Goal: Transaction & Acquisition: Purchase product/service

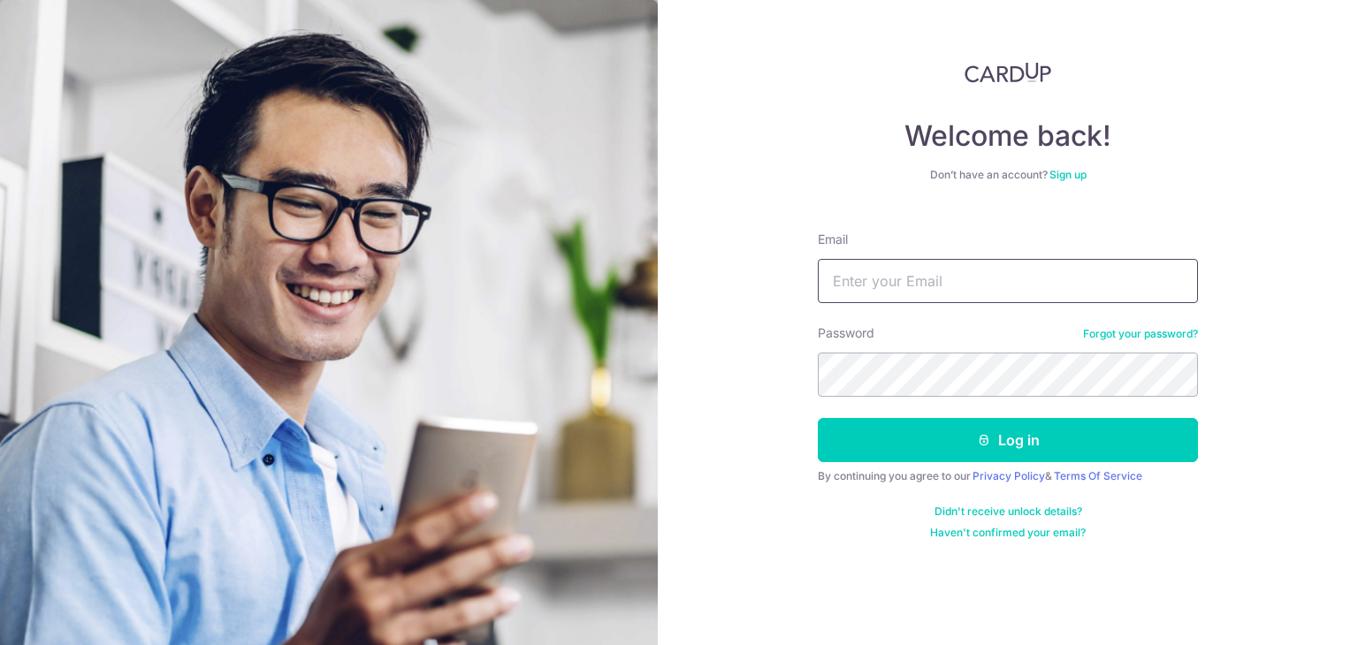
click at [912, 285] on input "Email" at bounding box center [1008, 281] width 380 height 44
type input "HABAGLOBE@GMAIL.COM"
click at [818, 418] on button "Log in" at bounding box center [1008, 440] width 380 height 44
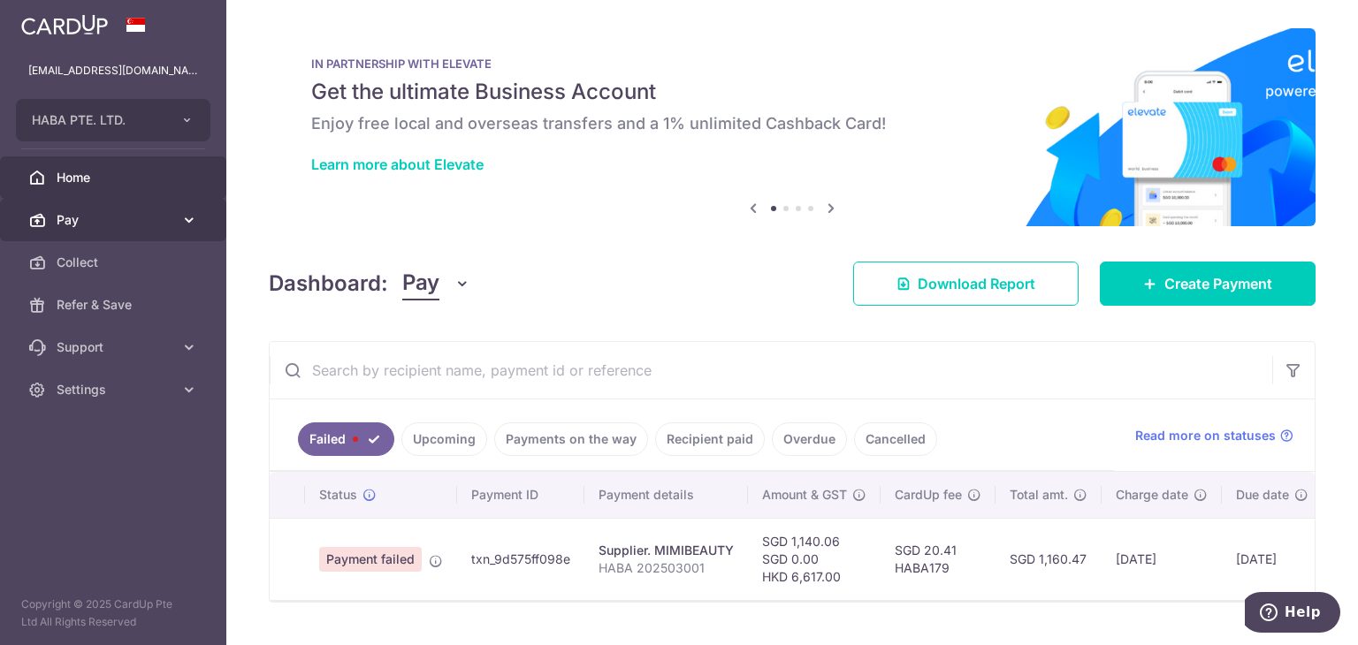
click at [147, 199] on link "Pay" at bounding box center [113, 220] width 226 height 42
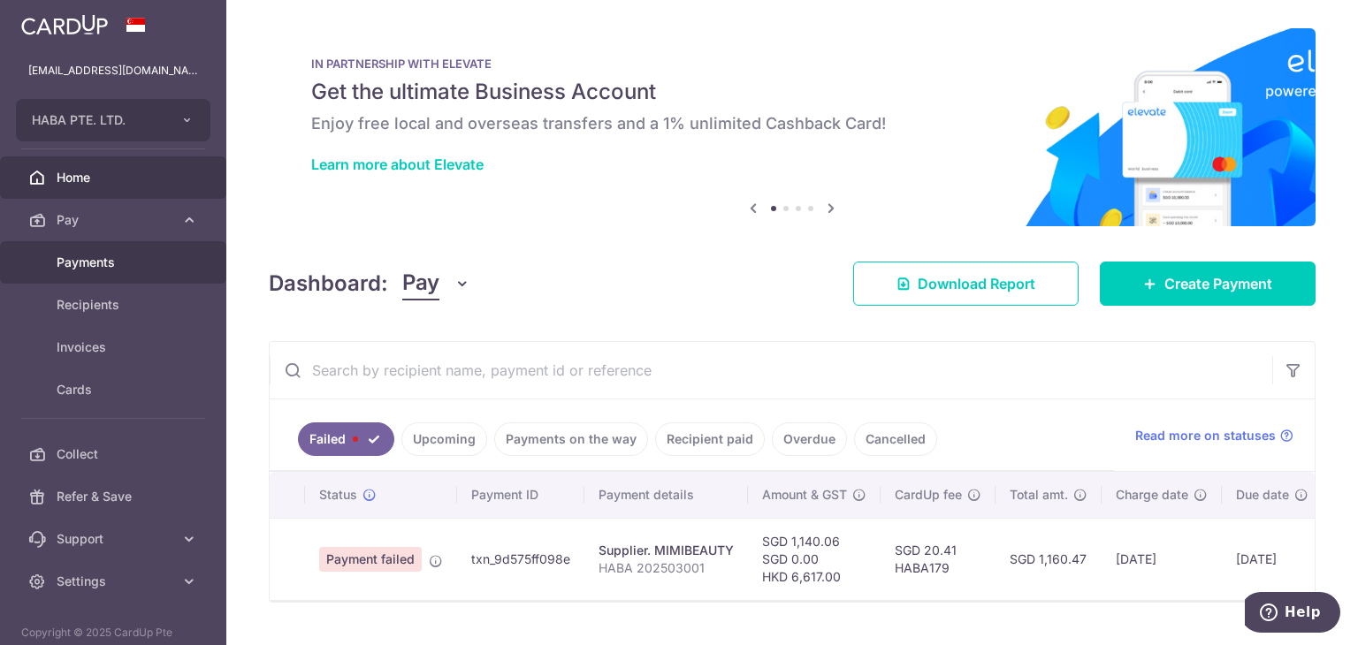
click at [124, 254] on span "Payments" at bounding box center [115, 263] width 117 height 18
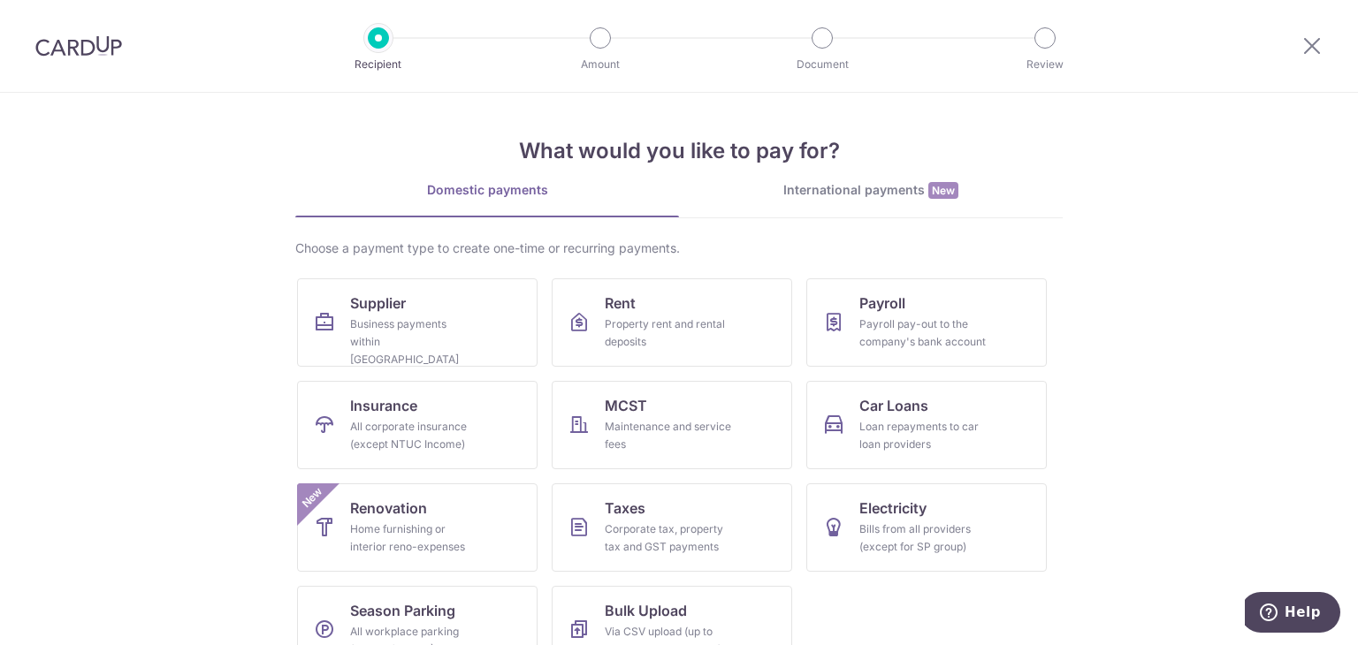
click at [801, 202] on link "International payments New" at bounding box center [871, 199] width 384 height 36
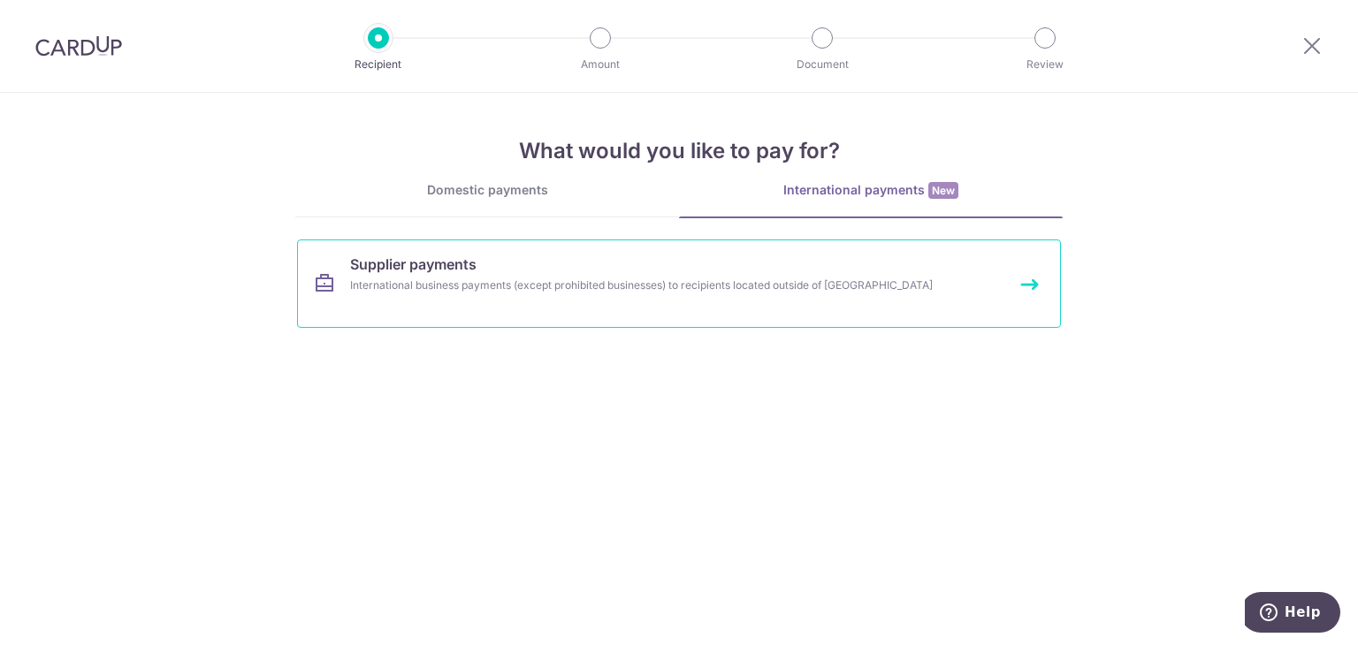
click at [497, 301] on link "Supplier payments International business payments (except prohibited businesses…" at bounding box center [679, 284] width 764 height 88
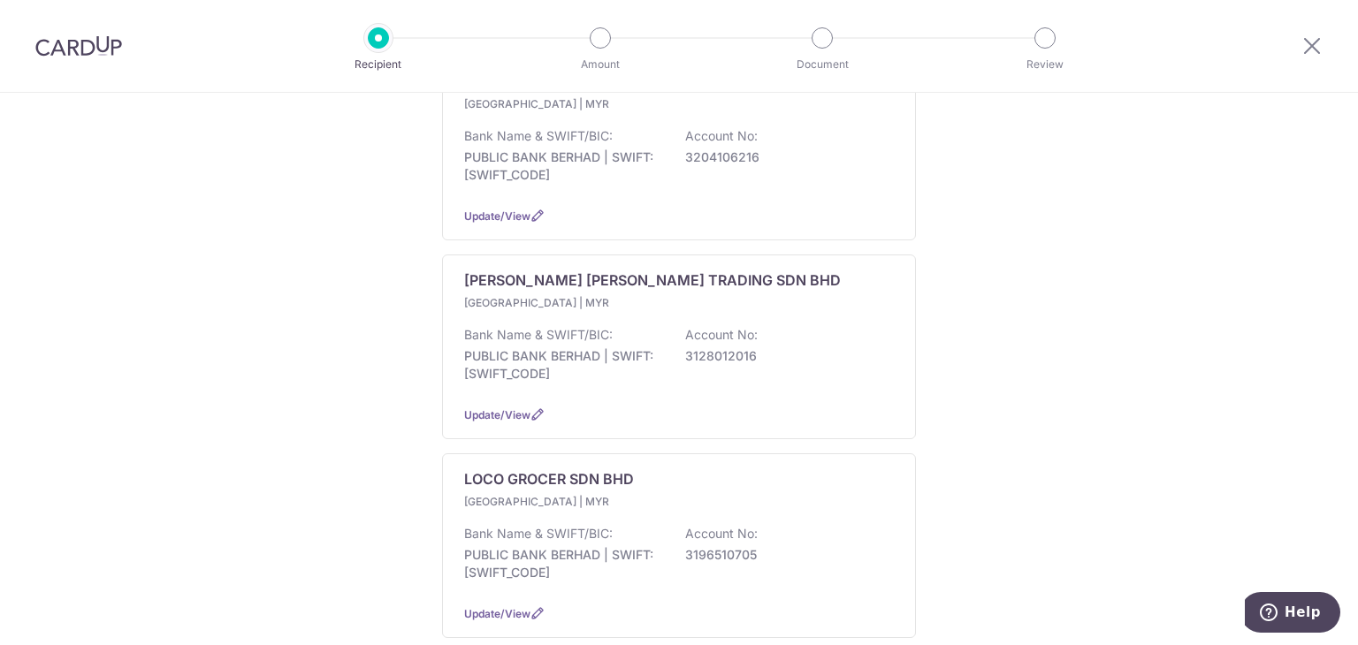
scroll to position [366, 0]
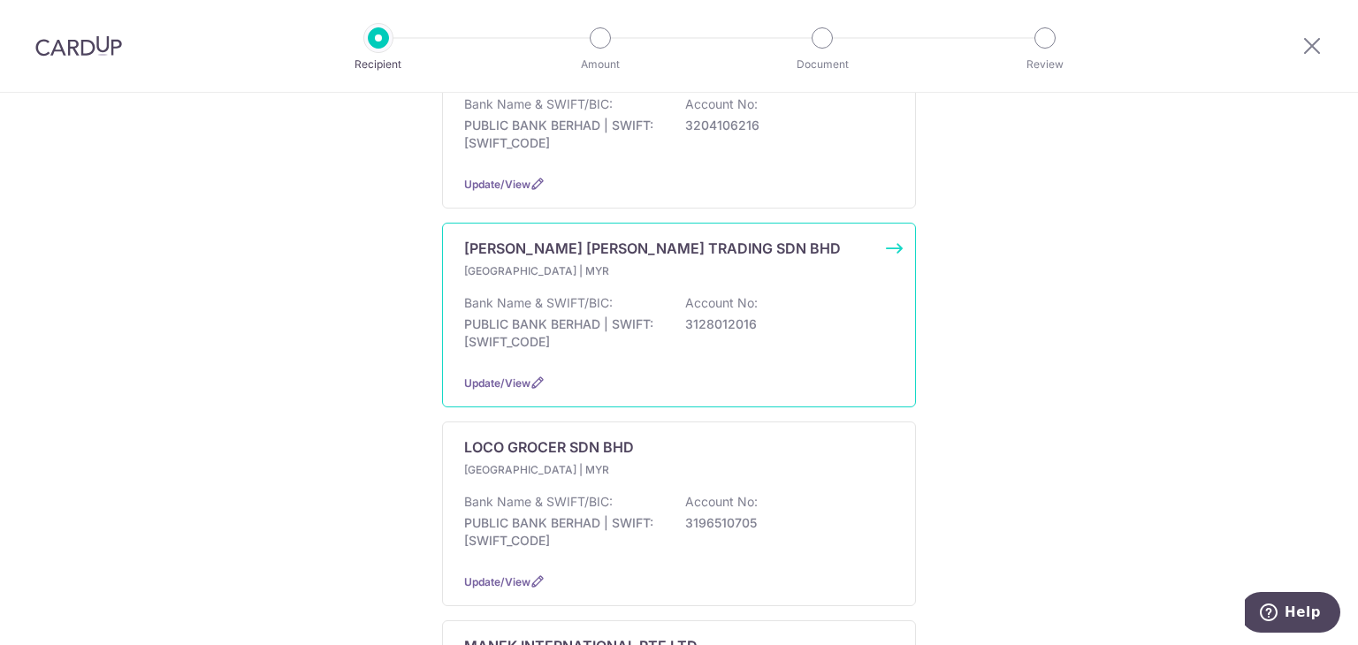
click at [888, 232] on div "LEE SENG HENG TRADING SDN BHD Malaysia | MYR Bank Name & SWIFT/BIC: PUBLIC BANK…" at bounding box center [679, 315] width 474 height 185
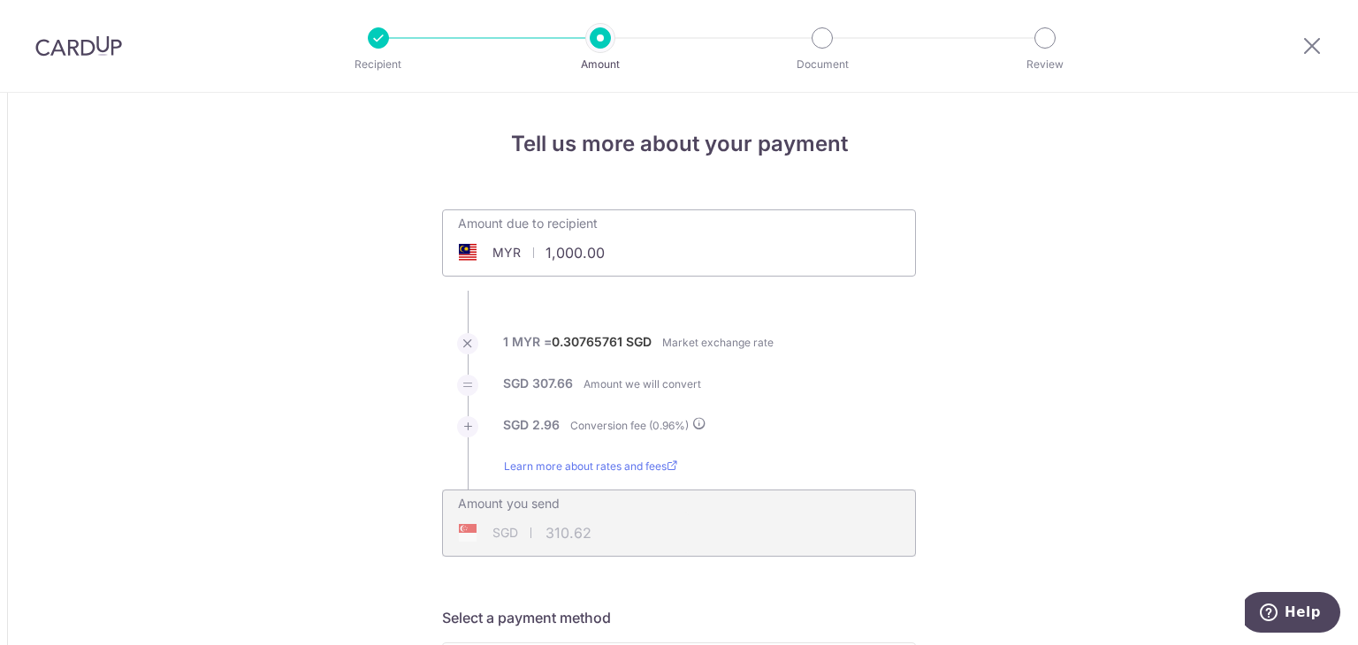
click at [651, 249] on input "1,000.00" at bounding box center [579, 252] width 273 height 41
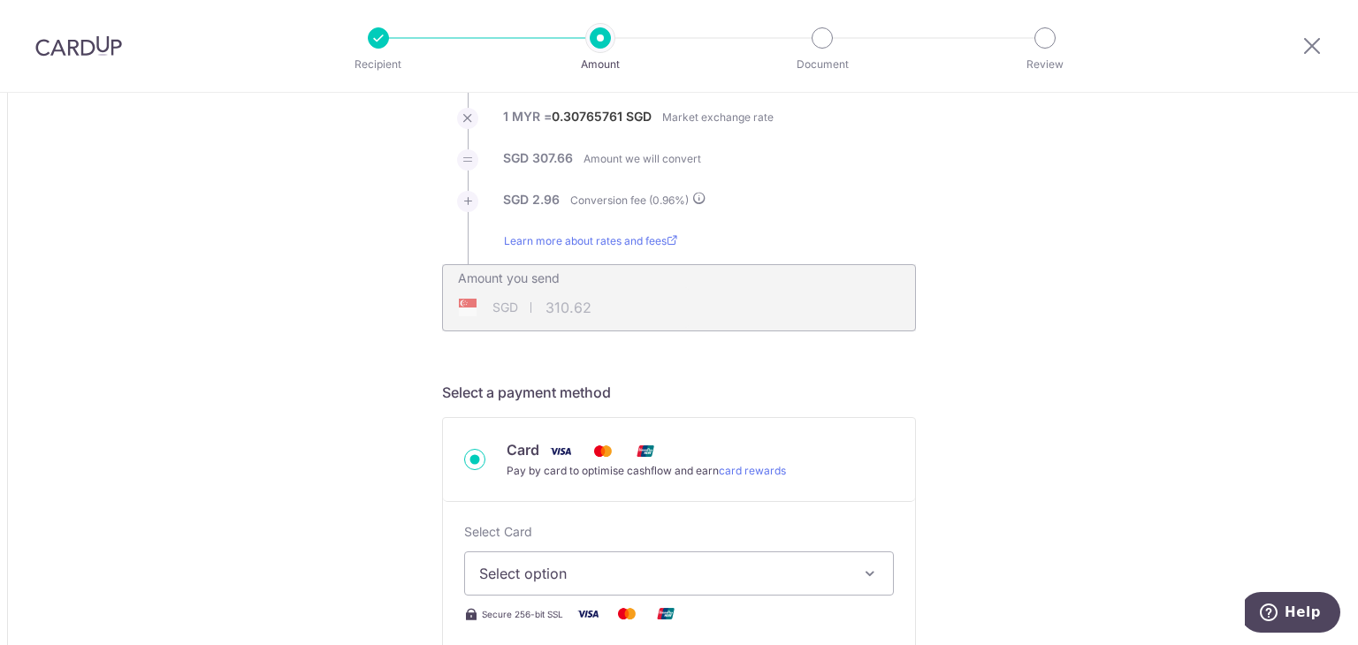
scroll to position [244, 0]
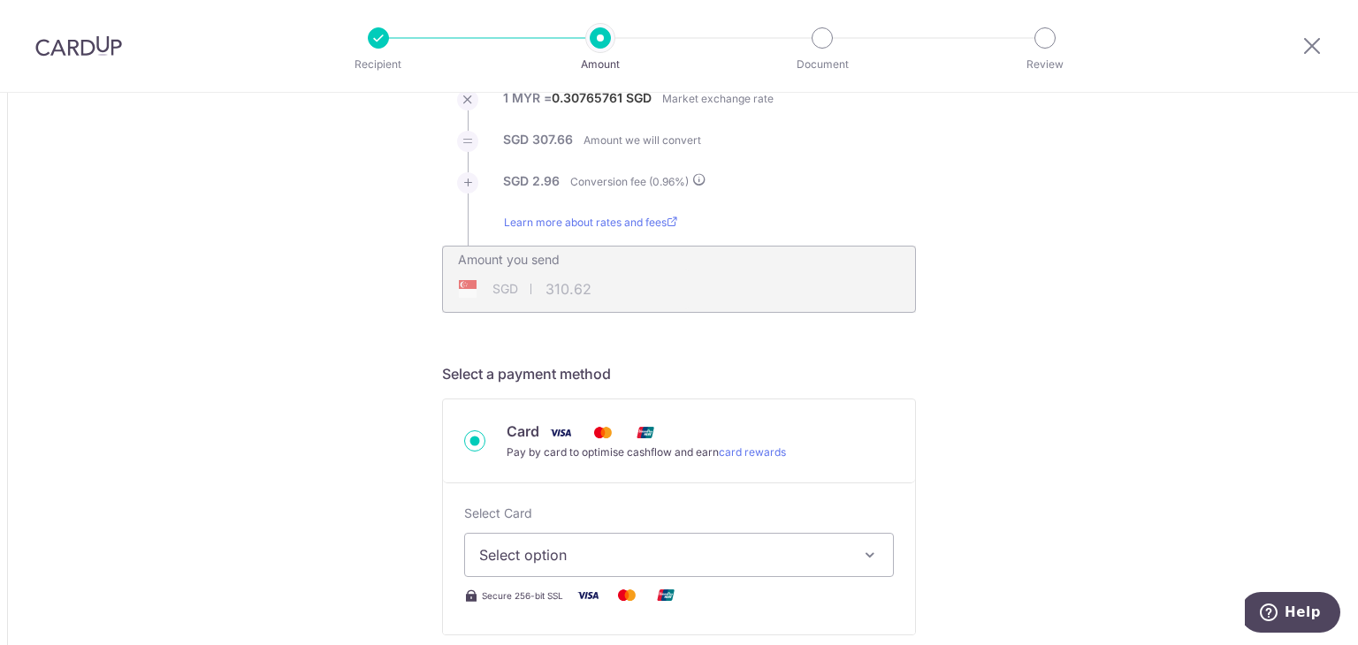
click at [543, 537] on button "Select option" at bounding box center [679, 555] width 430 height 44
type input "17,293.00"
type input "5,371.18"
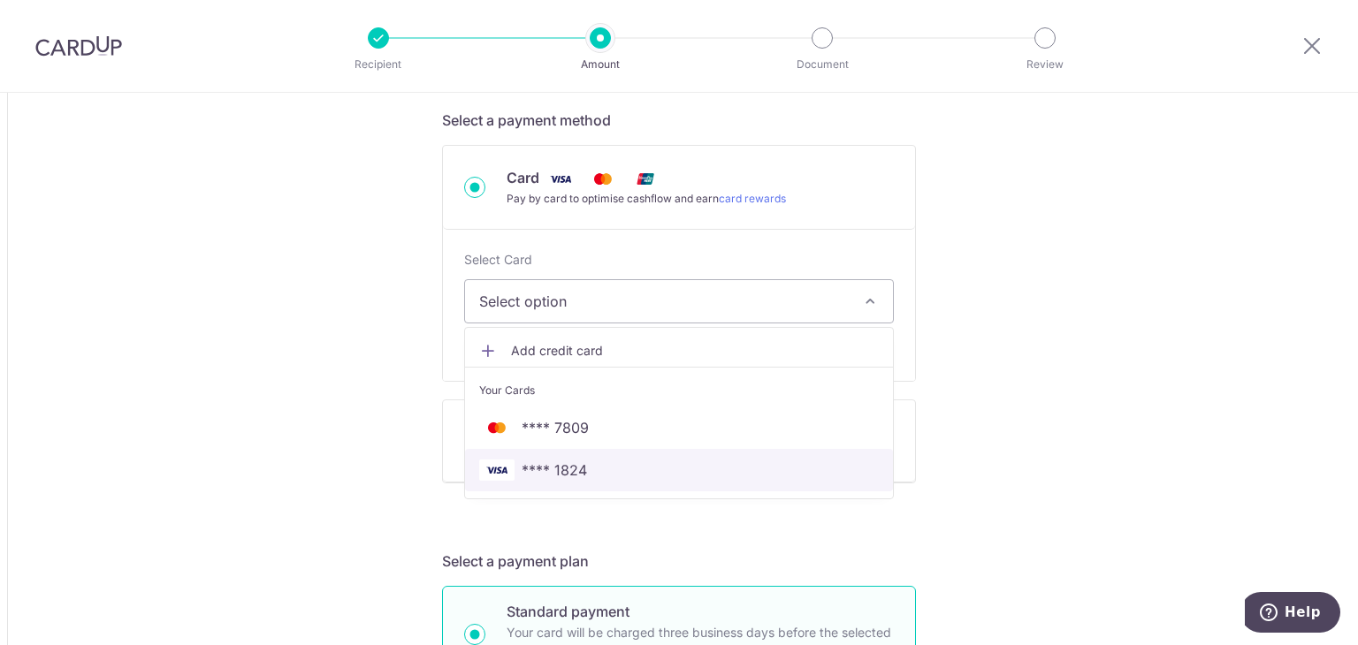
click at [534, 467] on span "**** 1824" at bounding box center [554, 470] width 65 height 21
type input "17,293.00"
type input "5,371.14"
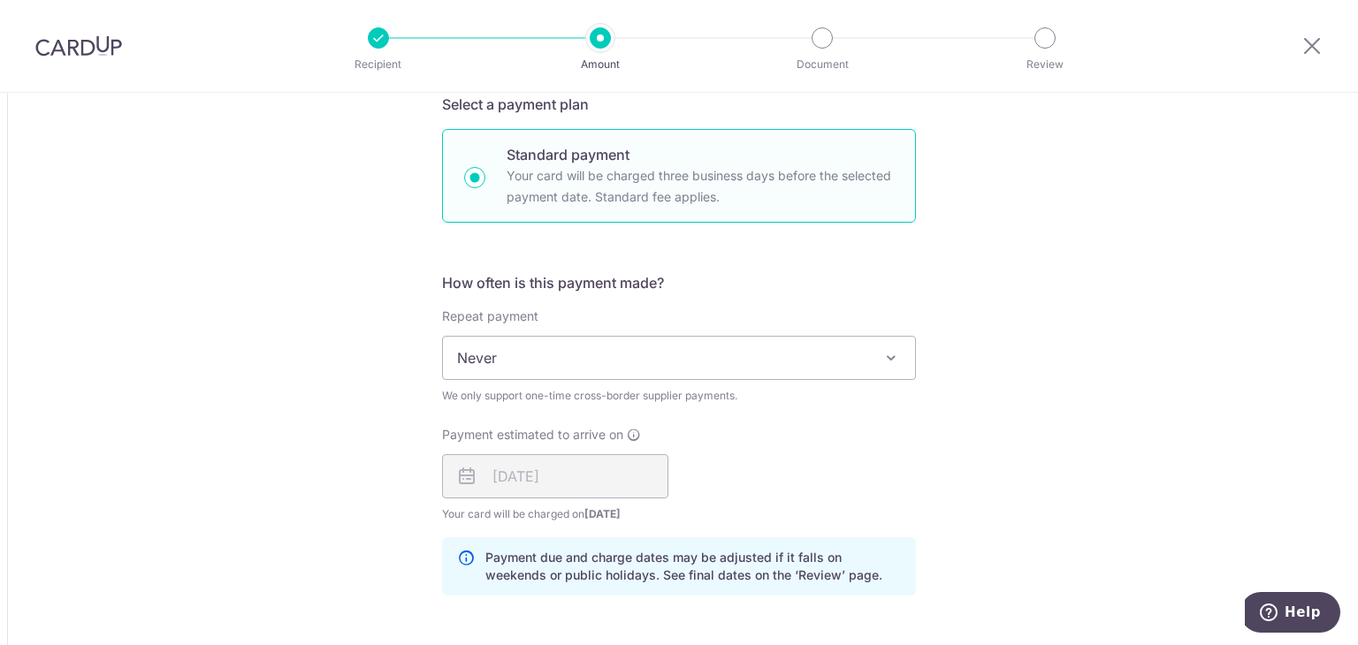
scroll to position [1202, 0]
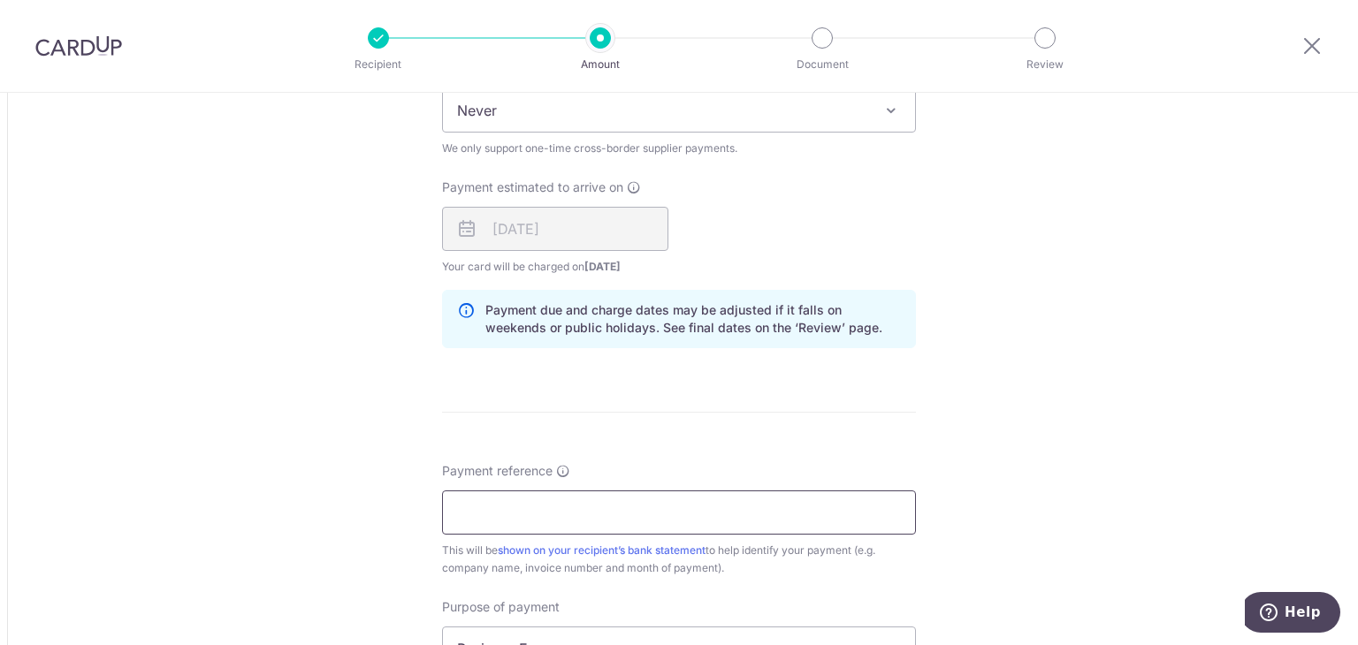
click at [502, 502] on input "Payment reference" at bounding box center [679, 513] width 474 height 44
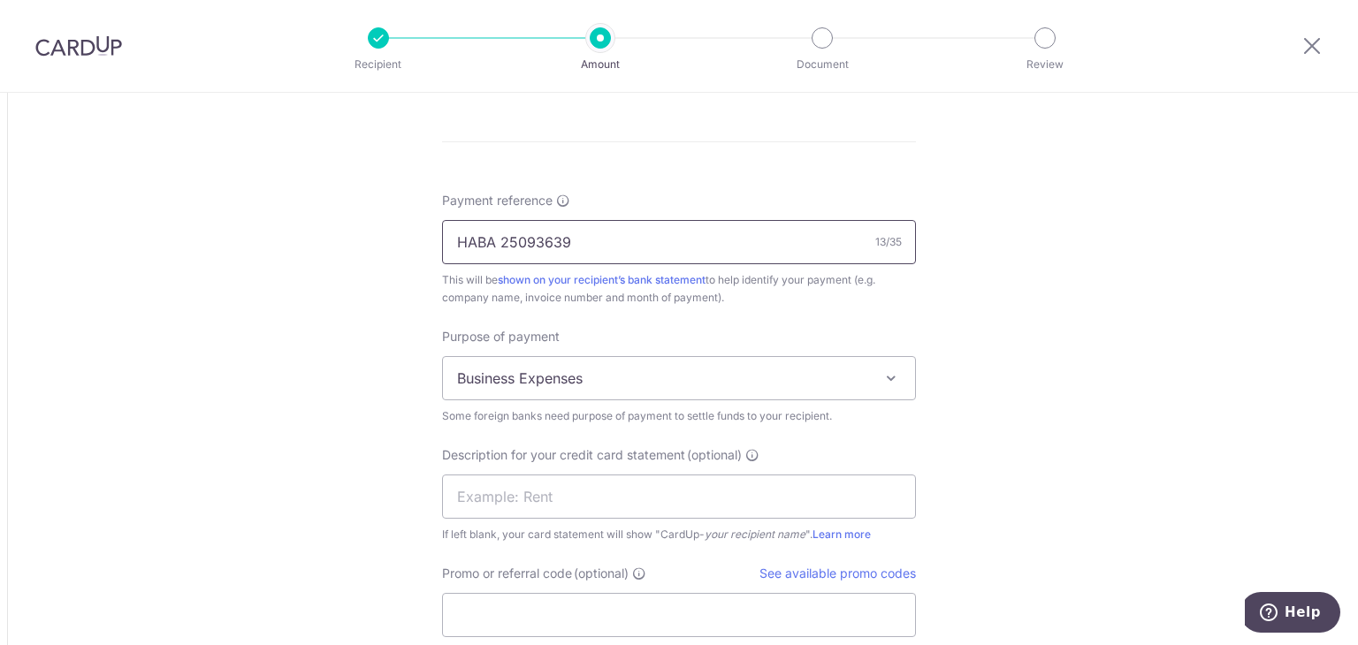
type input "HABA 25093639"
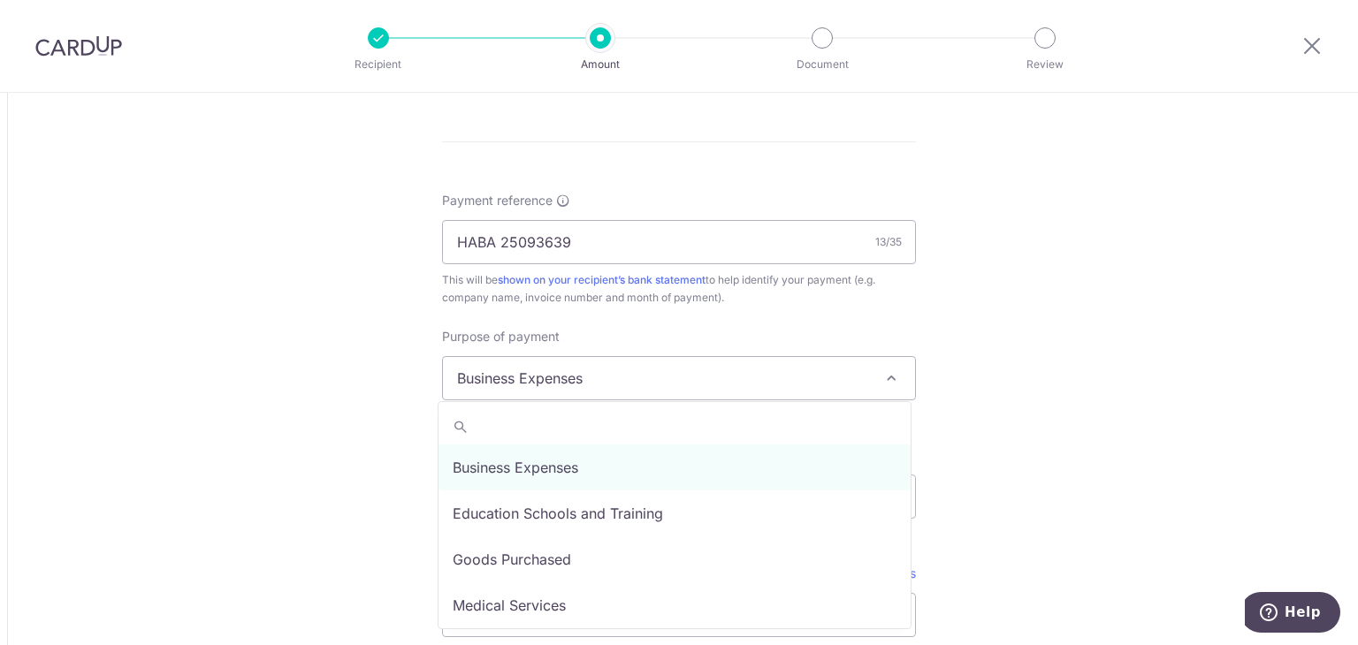
click at [628, 377] on span "Business Expenses" at bounding box center [679, 378] width 472 height 42
select select "Goods Purchased"
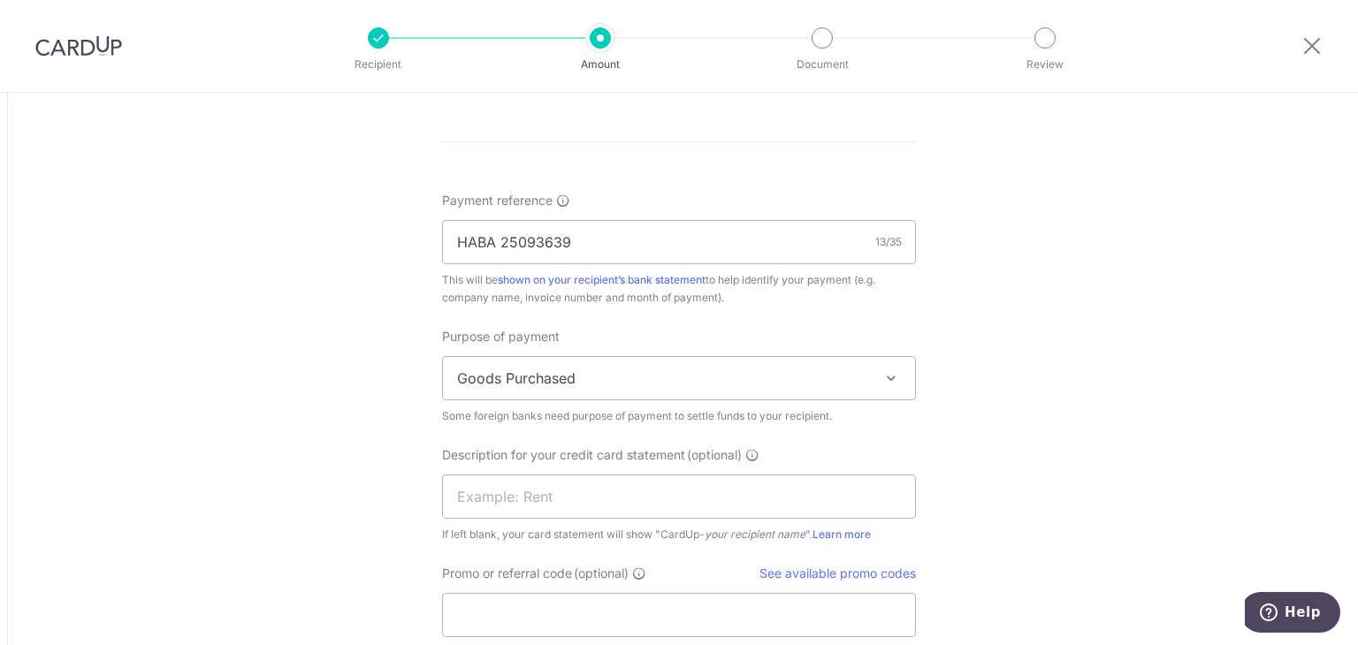
scroll to position [1563, 0]
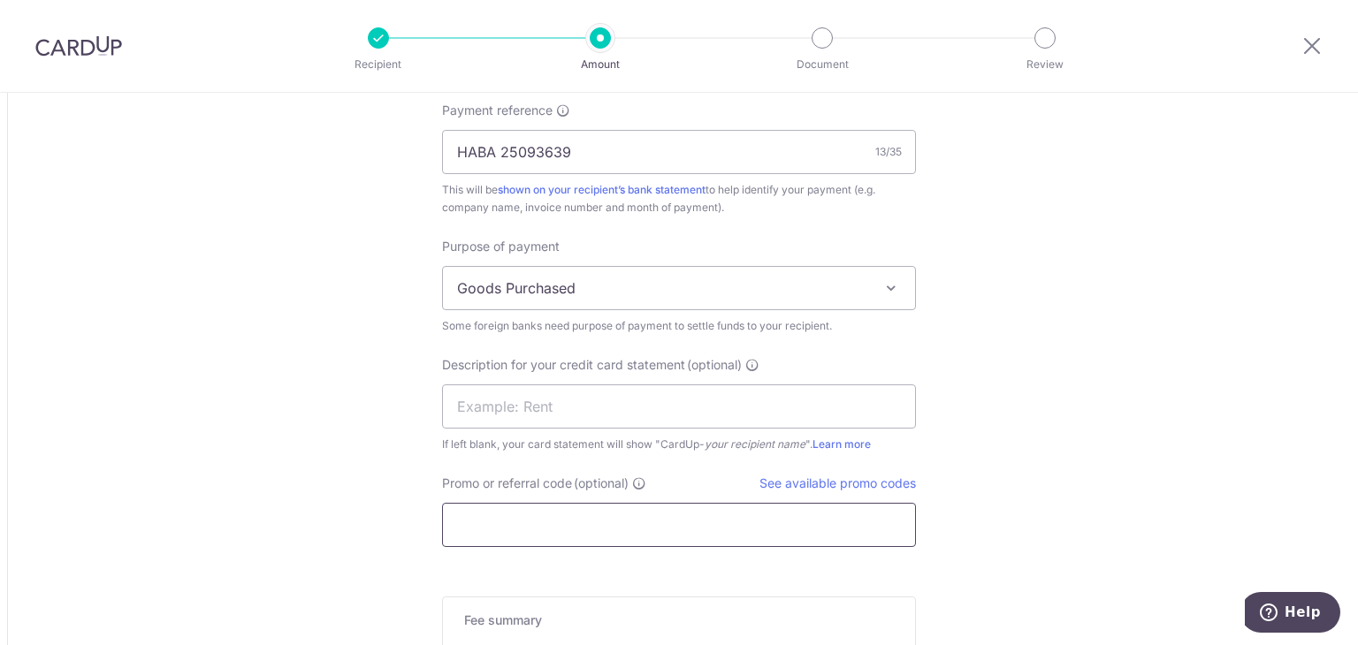
click at [549, 522] on input "Promo or referral code (optional)" at bounding box center [679, 525] width 474 height 44
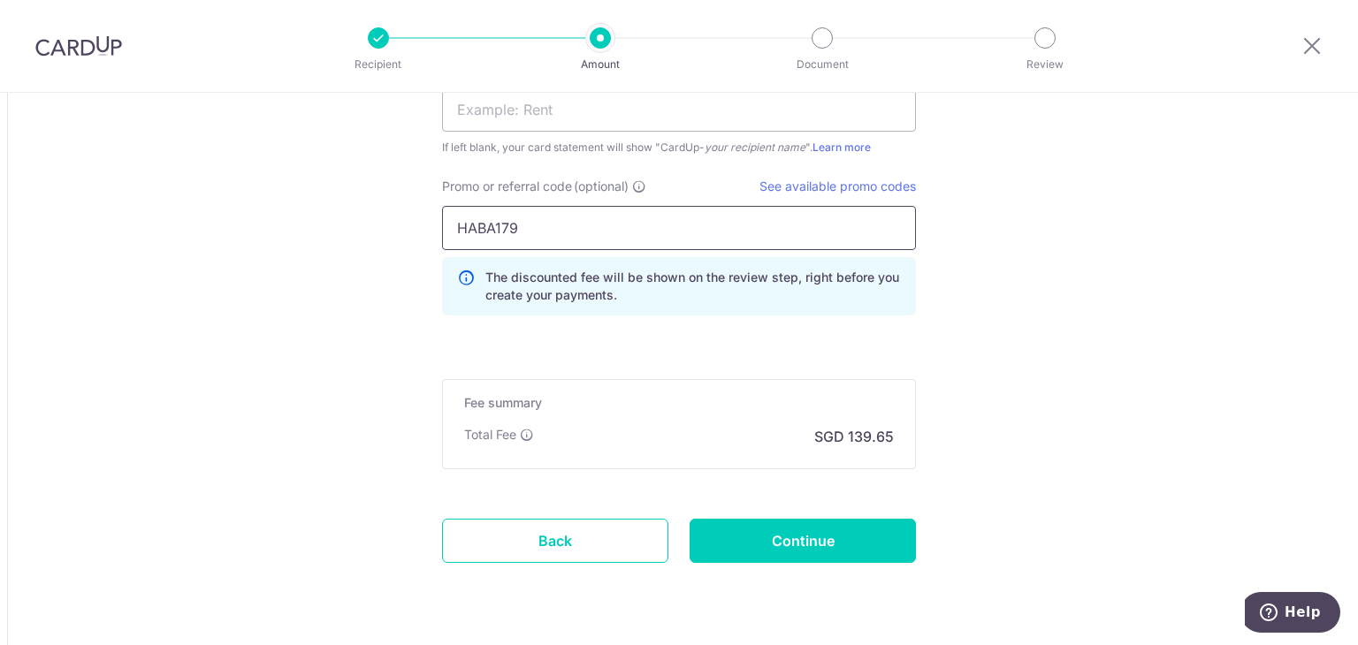
scroll to position [1860, 0]
type input "HABA179"
click at [739, 531] on input "Continue" at bounding box center [803, 541] width 226 height 44
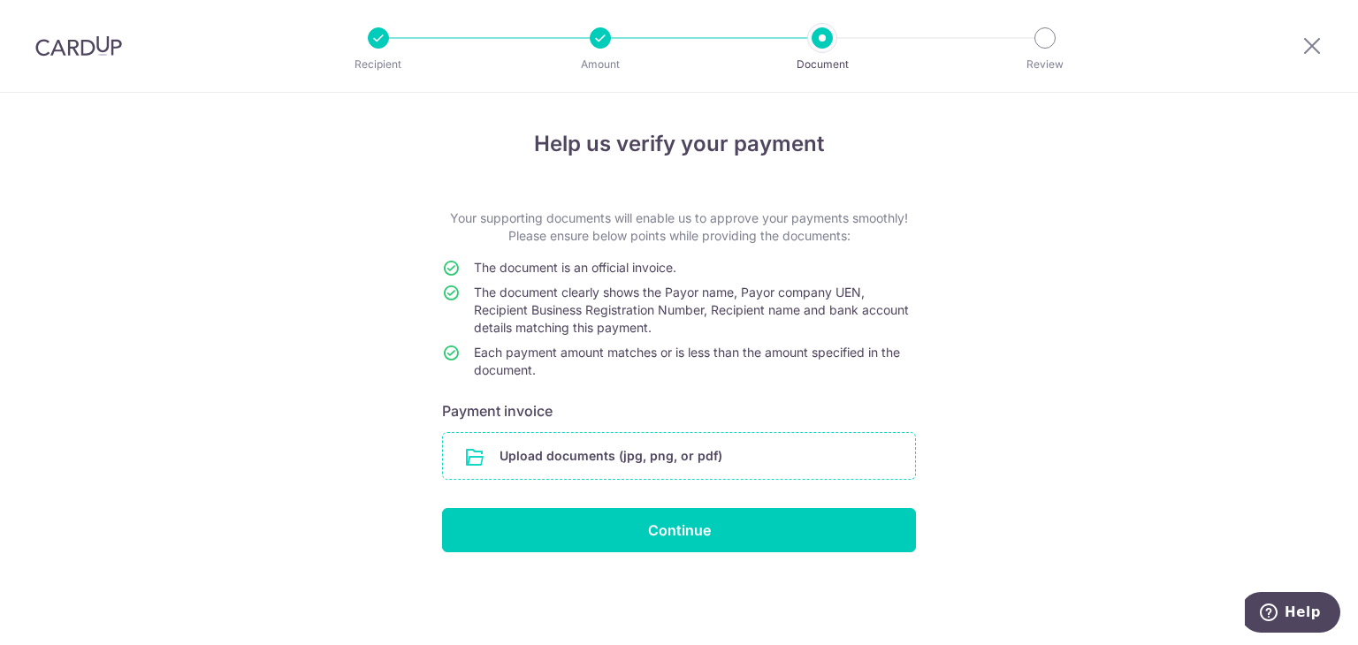
click at [654, 453] on input "file" at bounding box center [679, 456] width 472 height 46
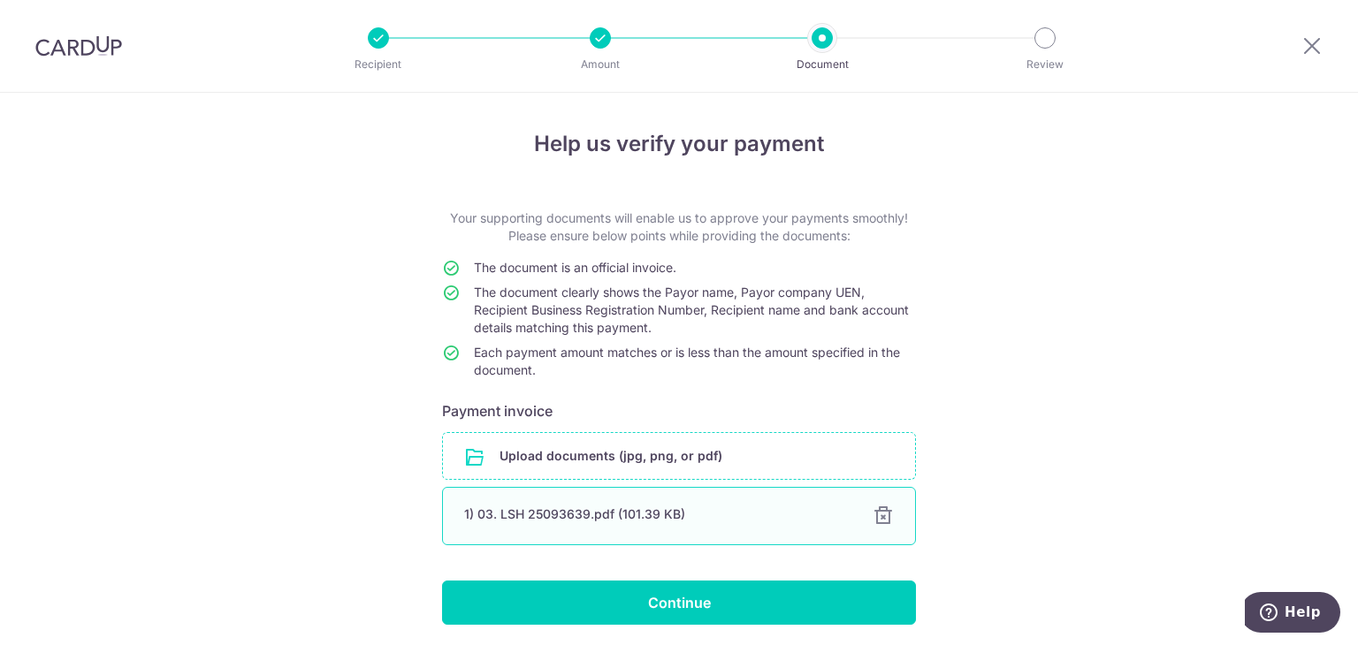
scroll to position [62, 0]
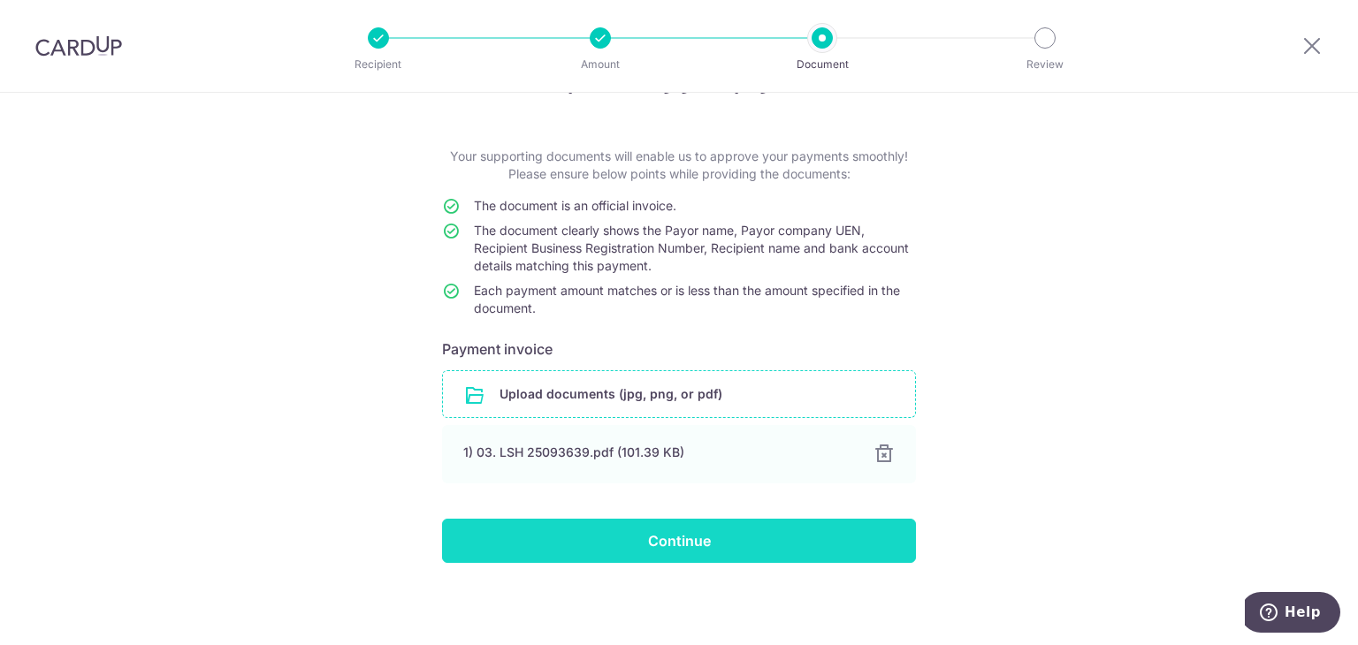
click at [578, 537] on input "Continue" at bounding box center [679, 541] width 474 height 44
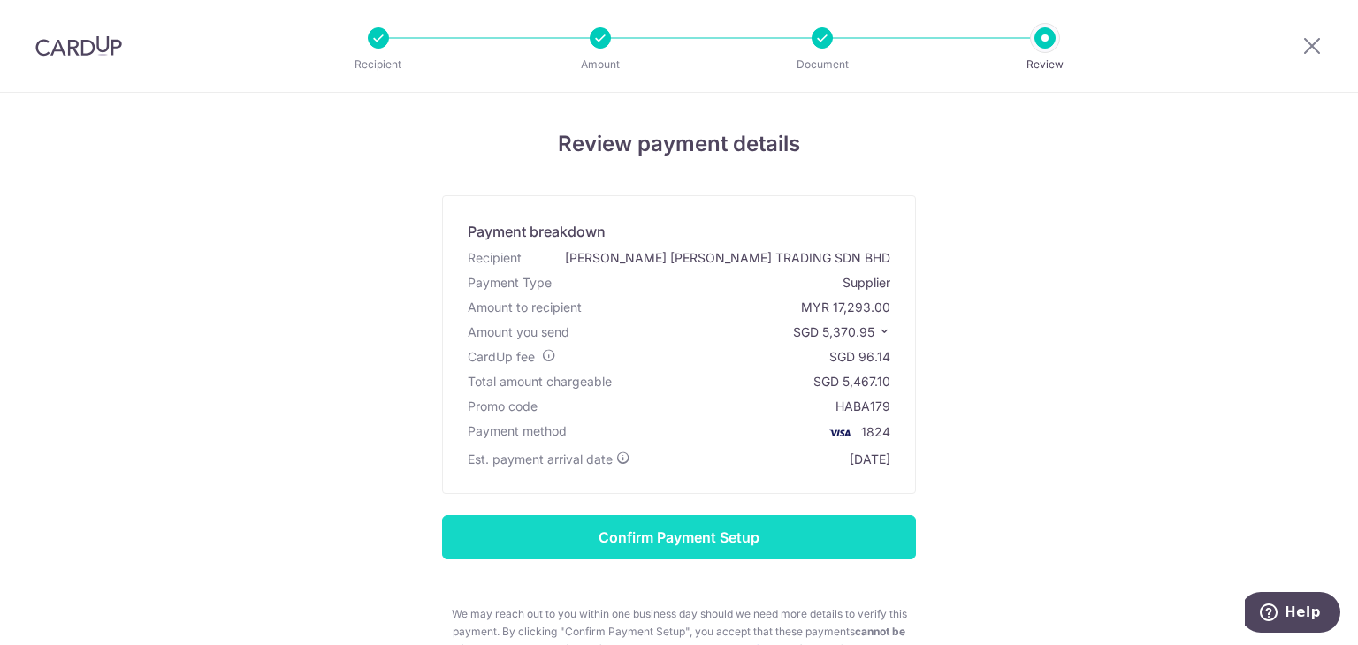
drag, startPoint x: 0, startPoint y: 0, endPoint x: 578, endPoint y: 537, distance: 788.8
click at [578, 537] on input "Confirm Payment Setup" at bounding box center [679, 537] width 474 height 44
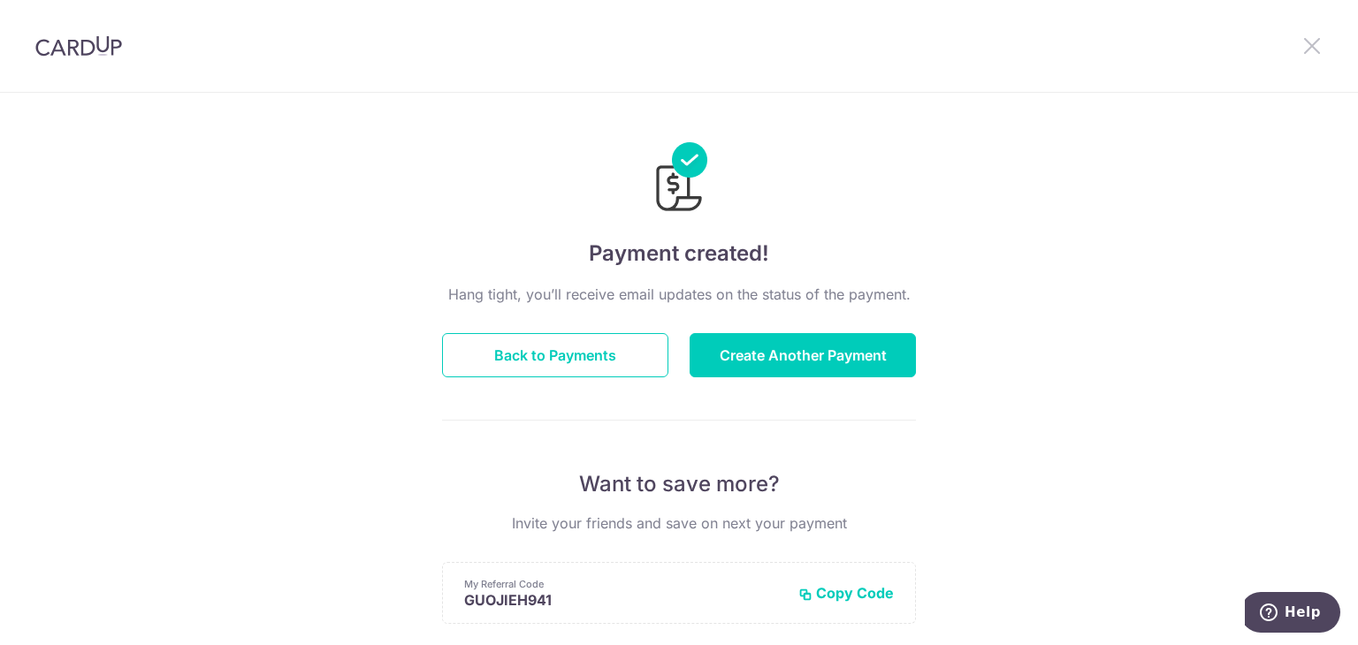
click at [1315, 41] on icon at bounding box center [1311, 45] width 21 height 22
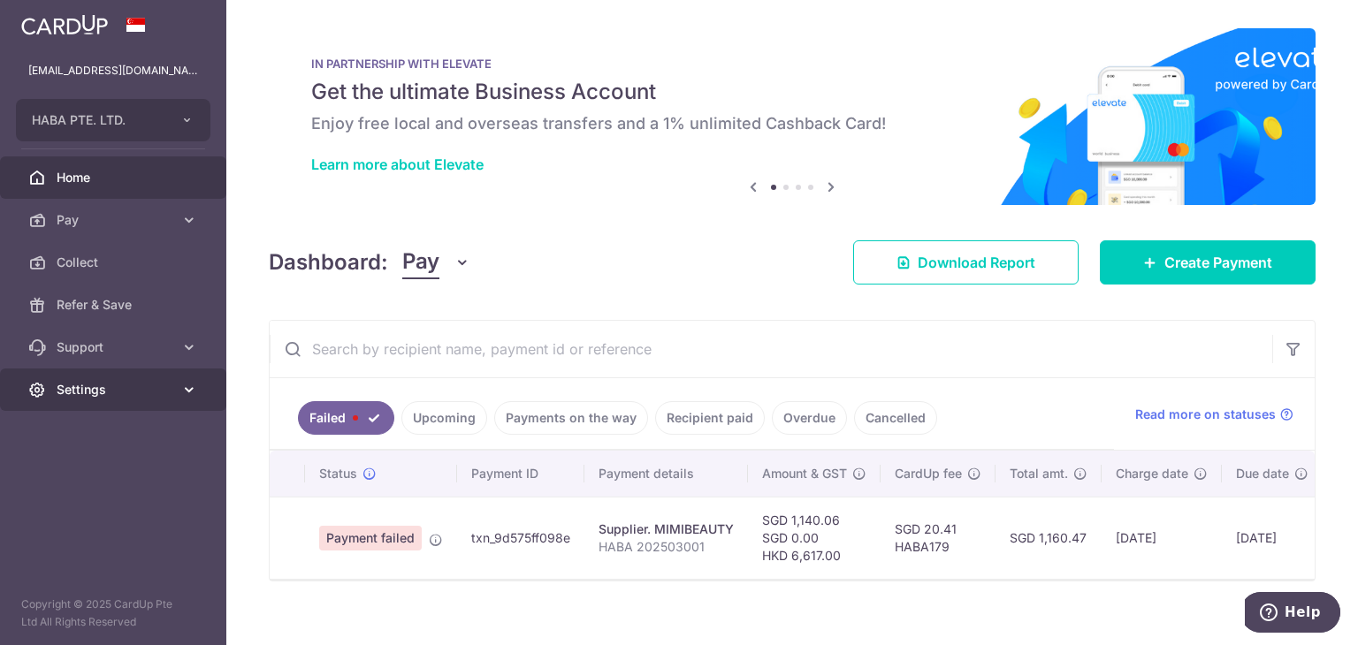
click at [106, 386] on span "Settings" at bounding box center [115, 390] width 117 height 18
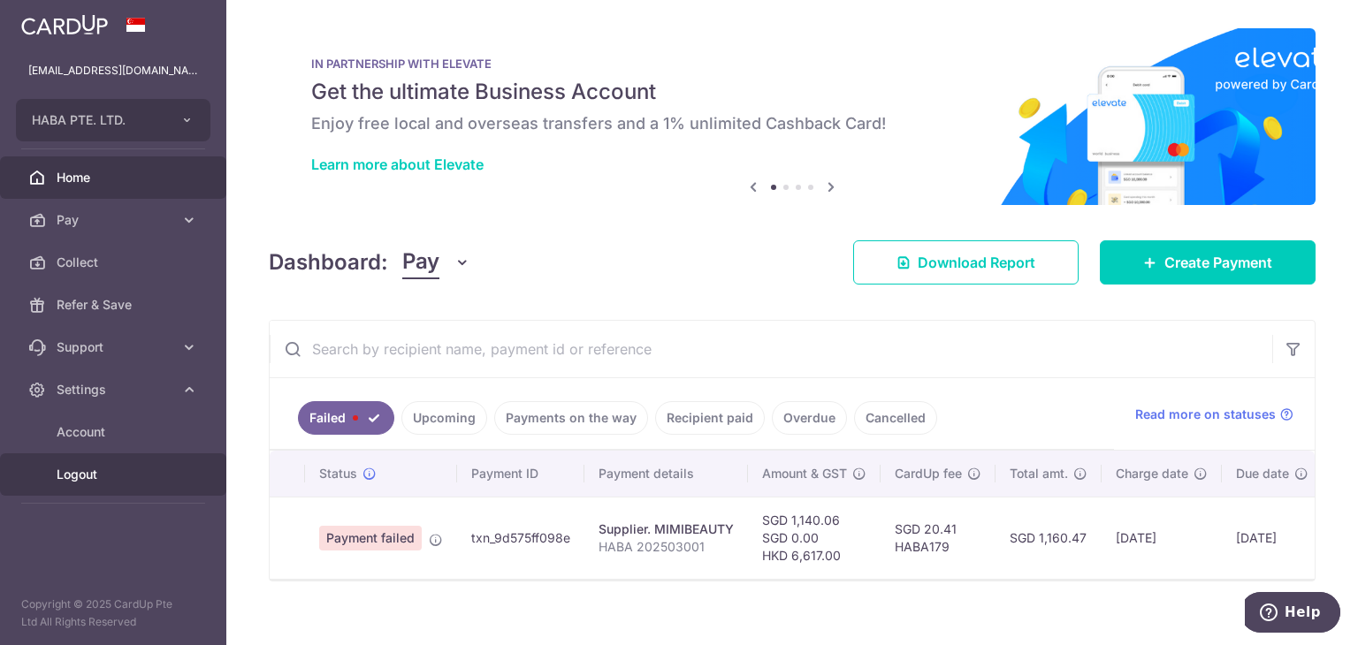
click at [81, 486] on link "Logout" at bounding box center [113, 474] width 226 height 42
